Goal: Information Seeking & Learning: Find specific page/section

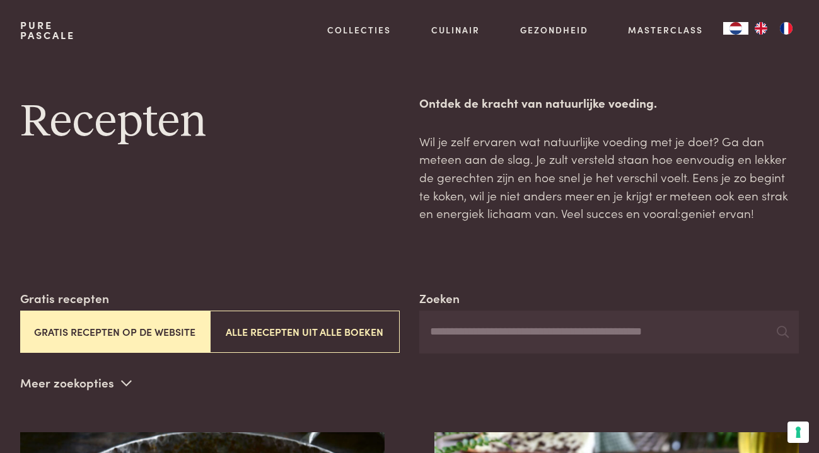
click at [453, 329] on input "Zoeken" at bounding box center [608, 332] width 379 height 43
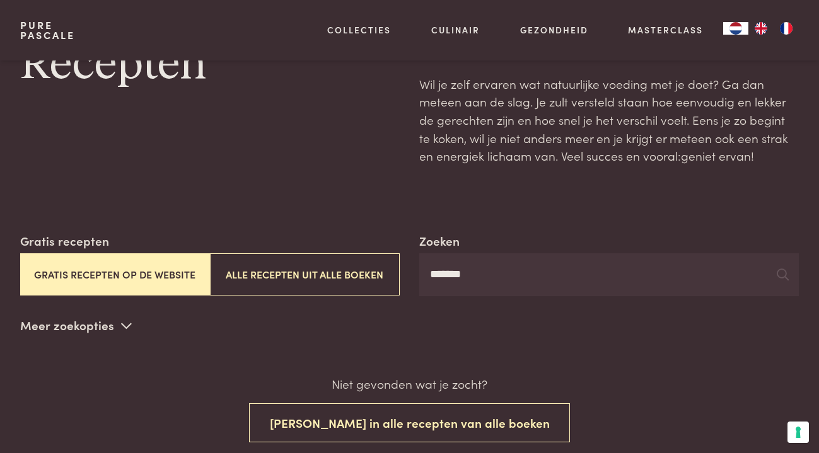
scroll to position [57, 0]
click at [784, 274] on icon at bounding box center [782, 275] width 12 height 12
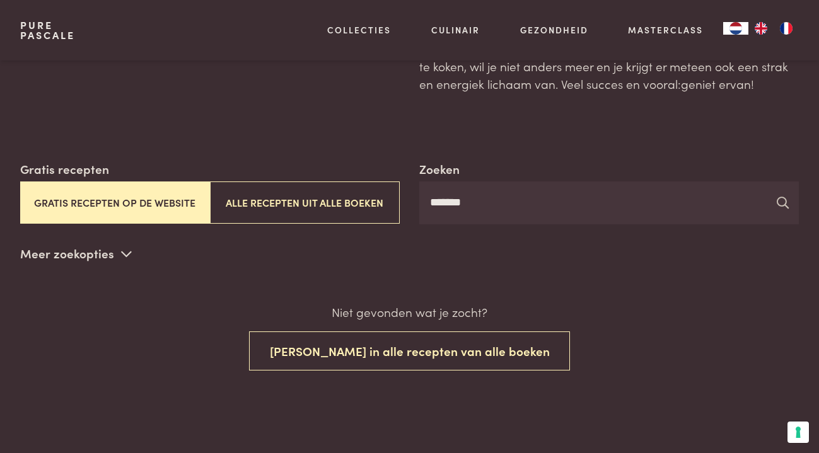
scroll to position [187, 0]
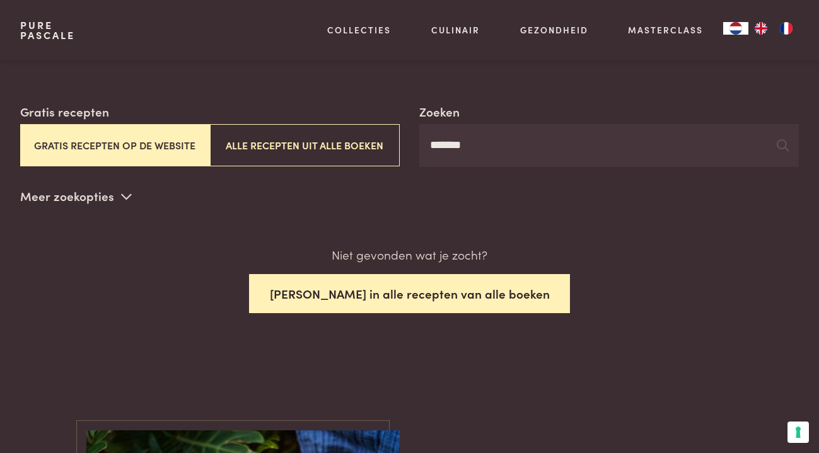
click at [330, 291] on button "[PERSON_NAME] in alle recepten van alle boeken" at bounding box center [409, 294] width 321 height 40
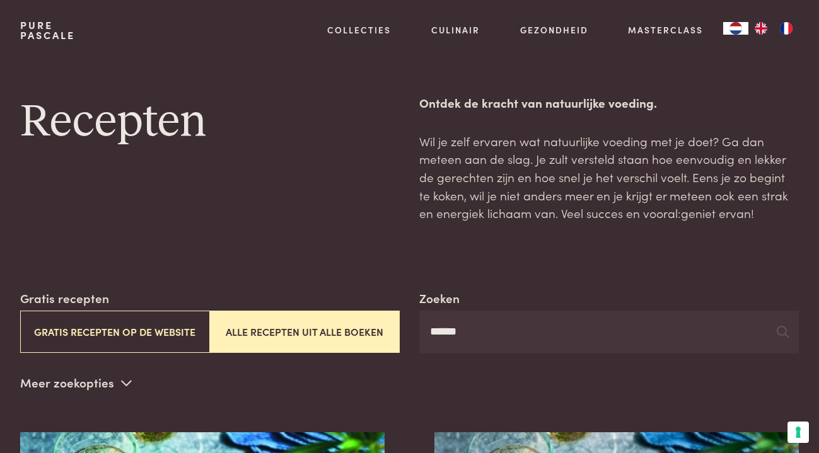
click at [489, 332] on input "******" at bounding box center [608, 332] width 379 height 43
type input "*"
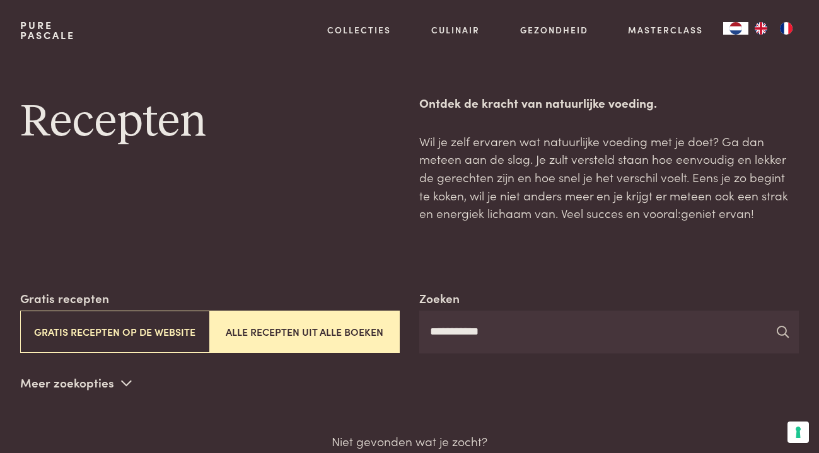
click at [780, 329] on icon at bounding box center [782, 332] width 12 height 12
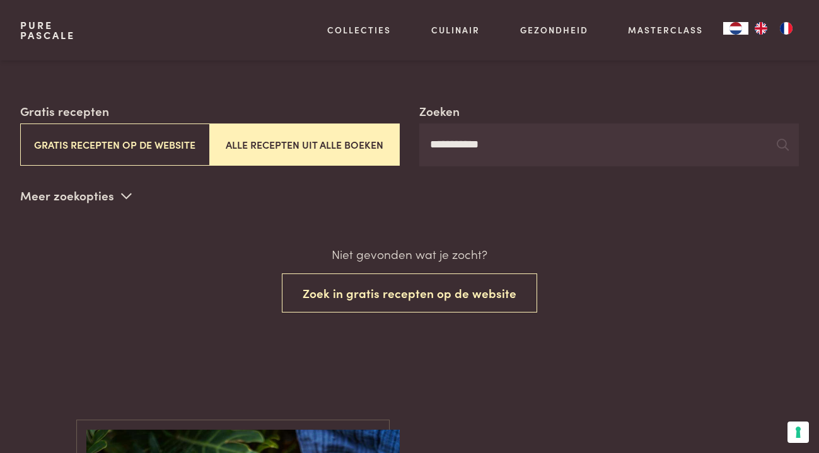
scroll to position [212, 0]
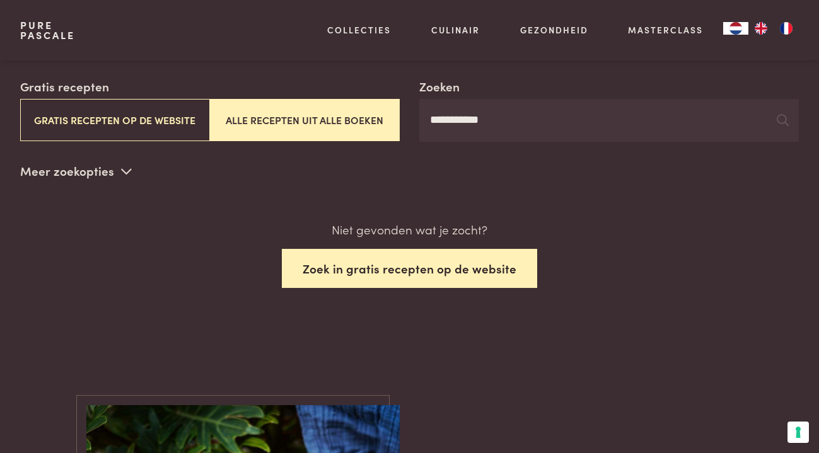
type input "**********"
click at [374, 267] on button "Zoek in gratis recepten op de website" at bounding box center [409, 269] width 255 height 40
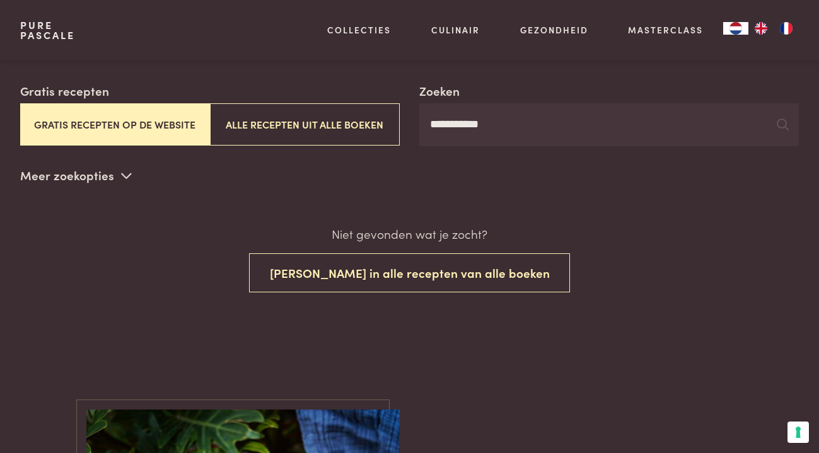
scroll to position [200, 0]
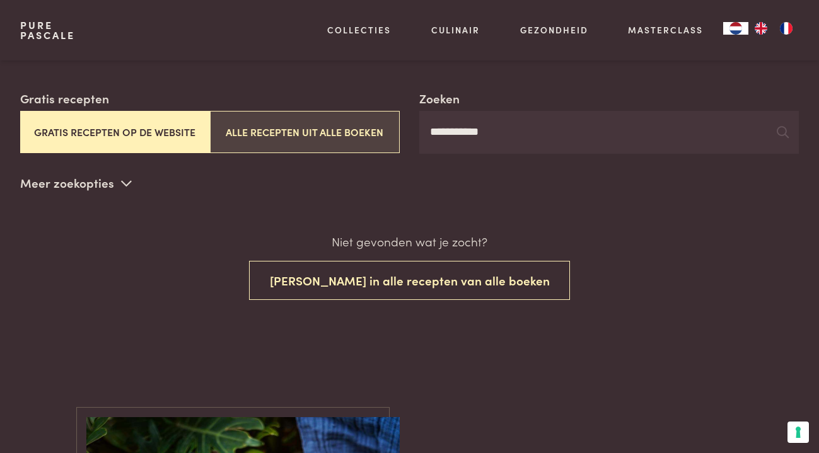
click at [342, 127] on button "Alle recepten uit alle boeken" at bounding box center [305, 132] width 190 height 42
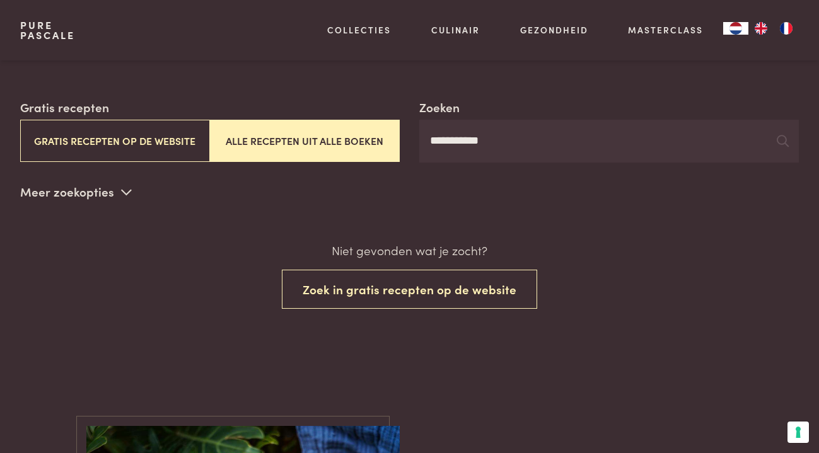
scroll to position [190, 0]
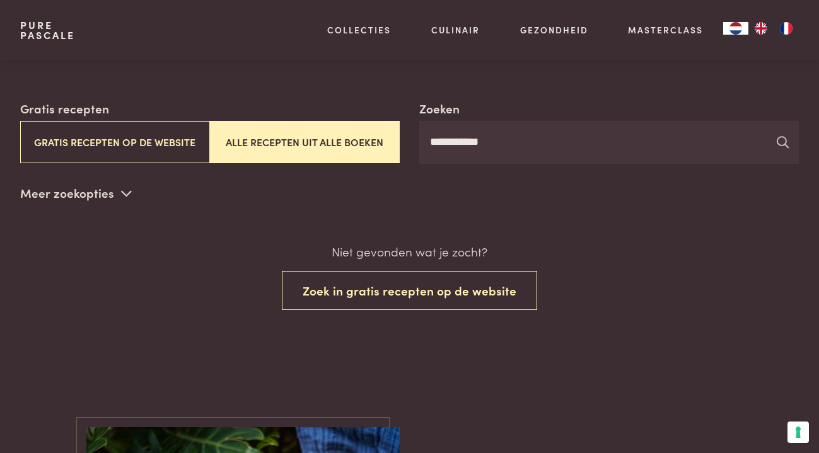
click at [784, 139] on icon at bounding box center [782, 142] width 12 height 12
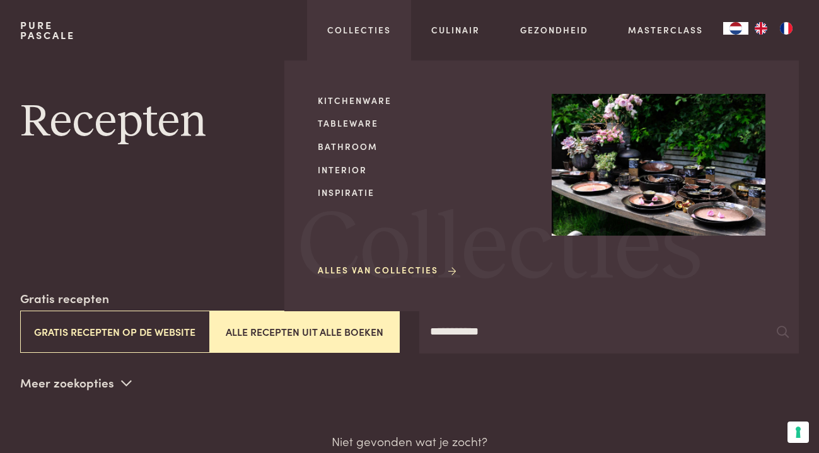
scroll to position [0, 0]
